Goal: Task Accomplishment & Management: Manage account settings

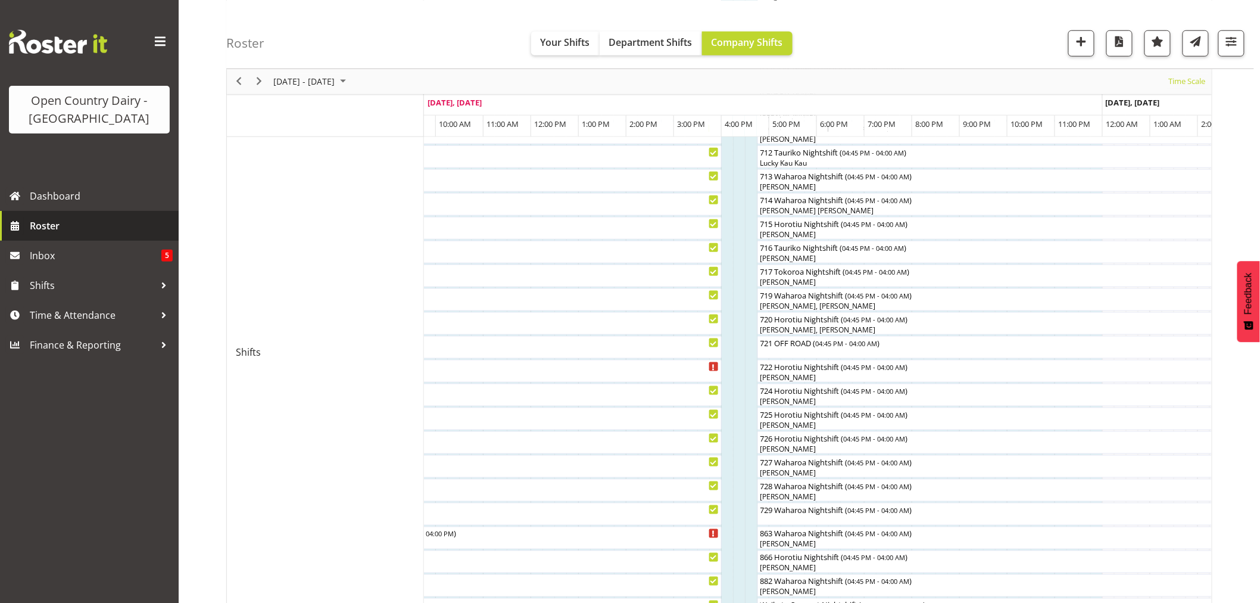
click at [30, 228] on span "Roster" at bounding box center [101, 226] width 143 height 18
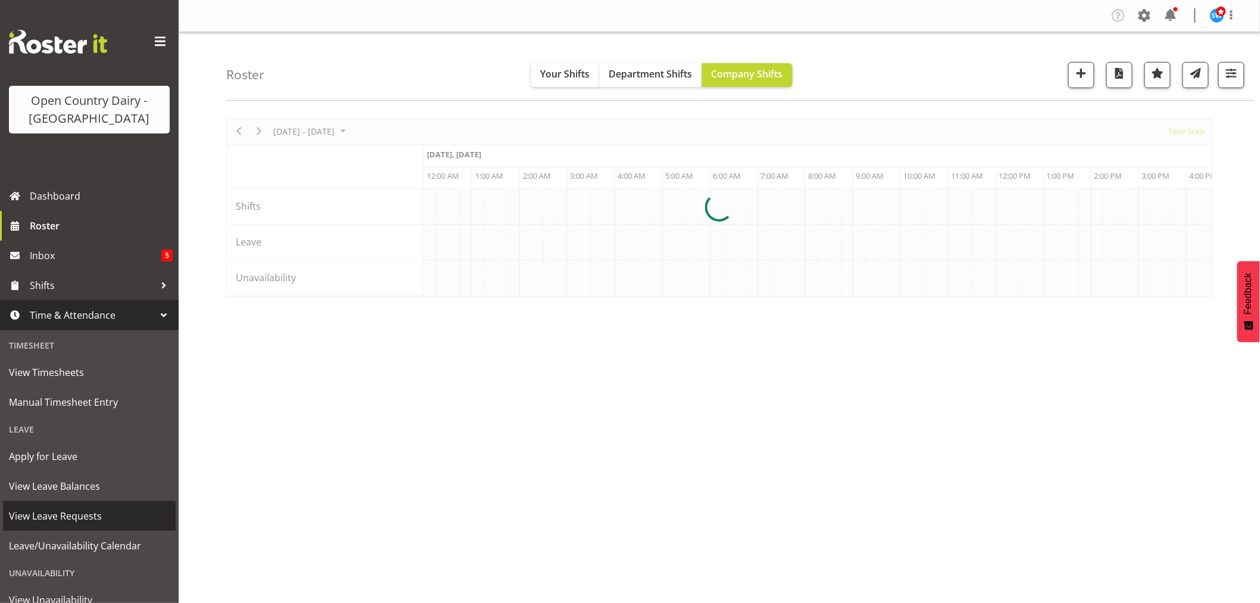
click at [64, 507] on span "View Leave Requests" at bounding box center [89, 516] width 161 height 18
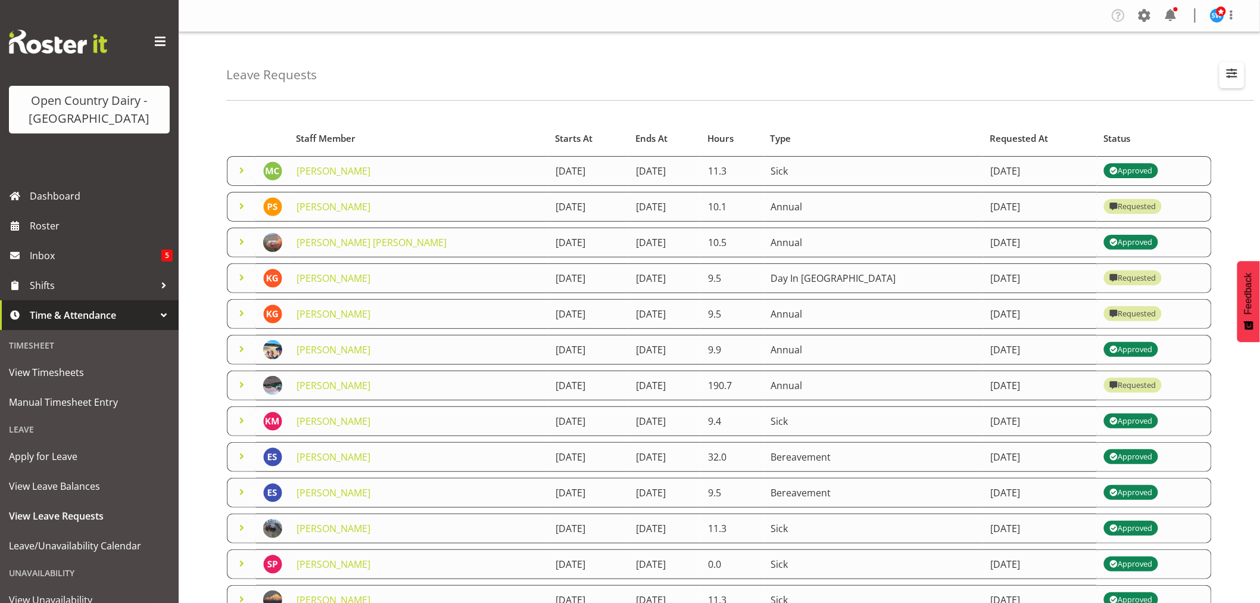
click at [1226, 76] on span "button" at bounding box center [1231, 73] width 15 height 15
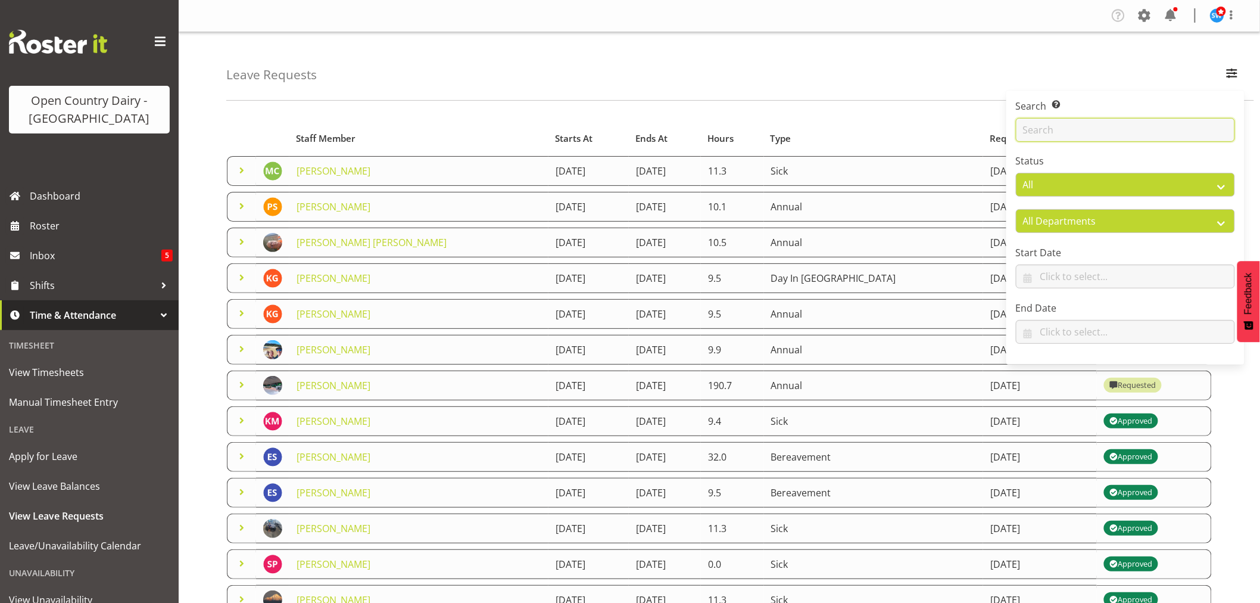
click at [1096, 127] on input "text" at bounding box center [1125, 130] width 219 height 24
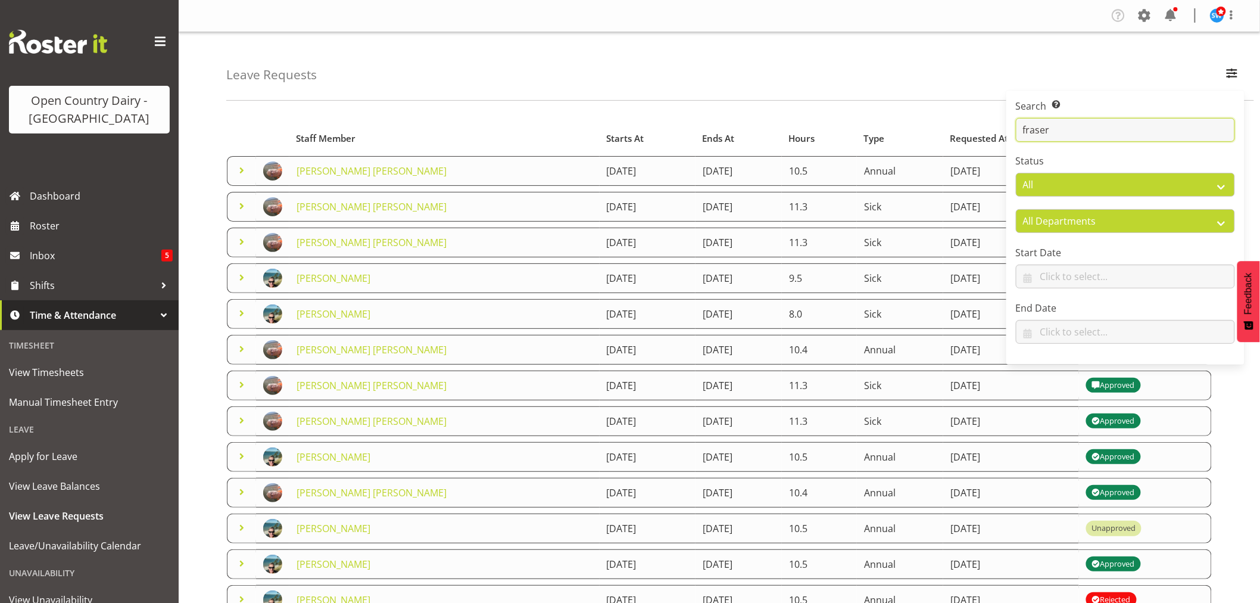
type input "fraser"
click at [942, 61] on div "Leave Requests Search Search for a particular employee fraser Status All Approv…" at bounding box center [740, 66] width 1028 height 68
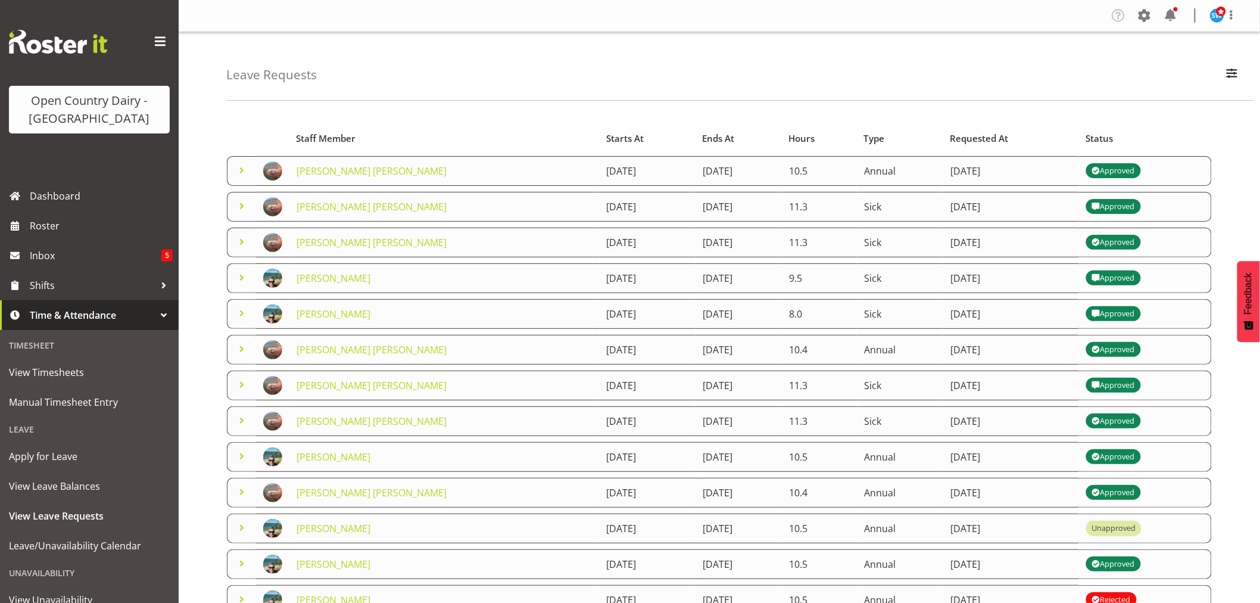
click at [236, 174] on span at bounding box center [242, 170] width 14 height 14
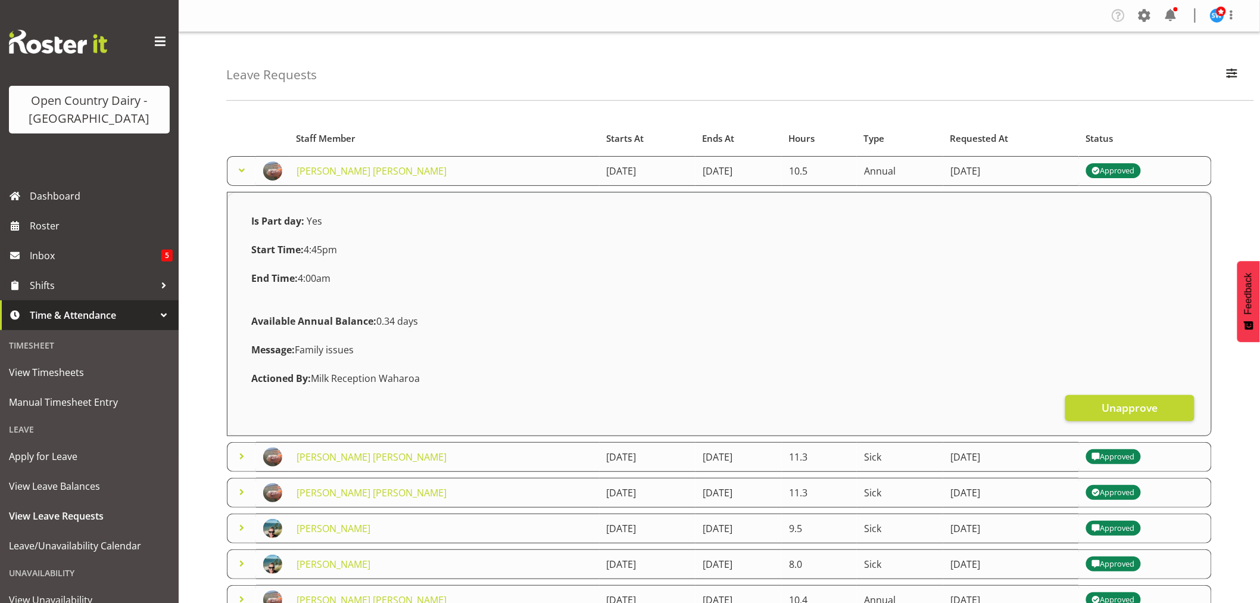
click at [241, 169] on span at bounding box center [242, 170] width 14 height 14
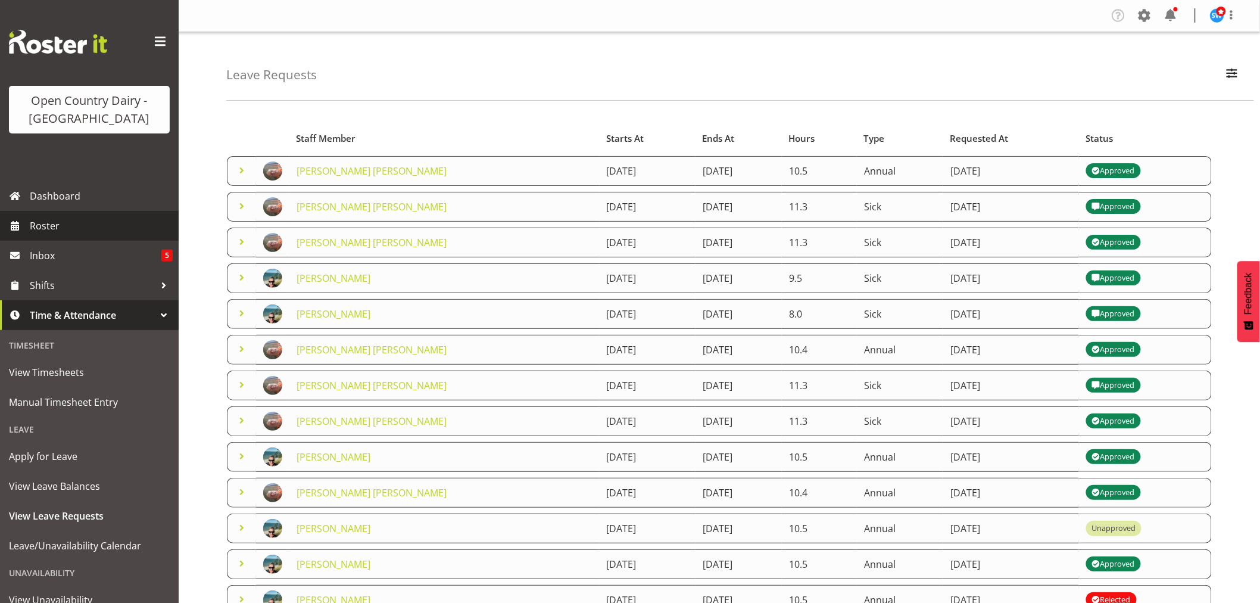
click at [42, 222] on span "Roster" at bounding box center [101, 226] width 143 height 18
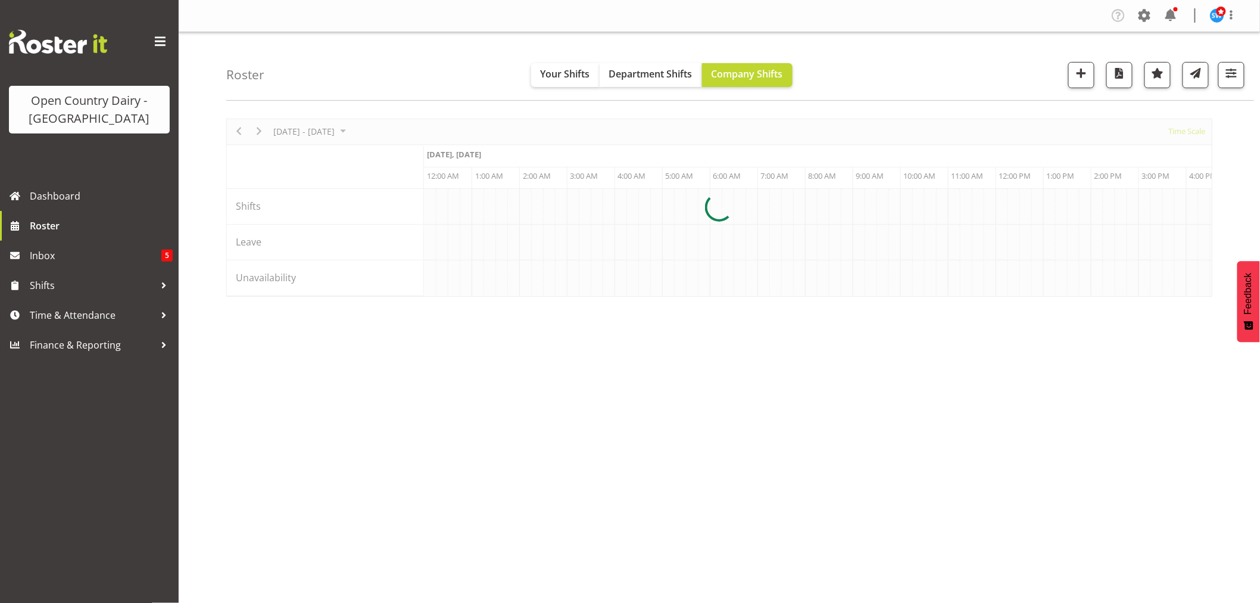
scroll to position [0, 1143]
